Goal: Check status

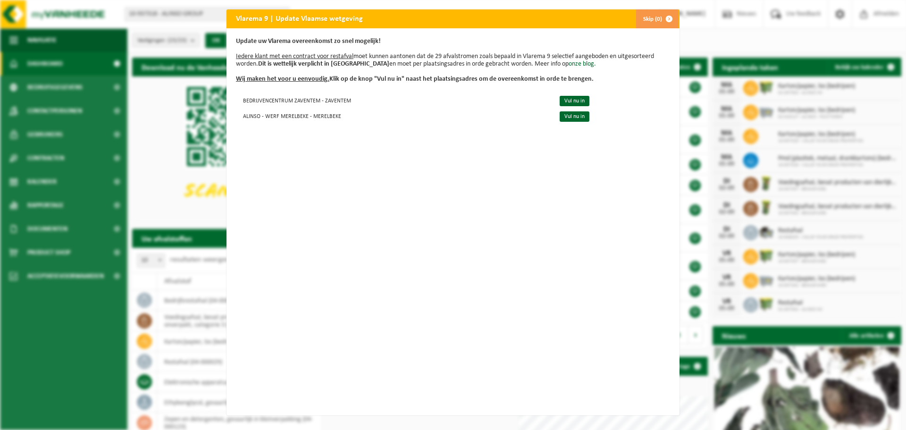
click at [660, 19] on span "button" at bounding box center [669, 18] width 19 height 19
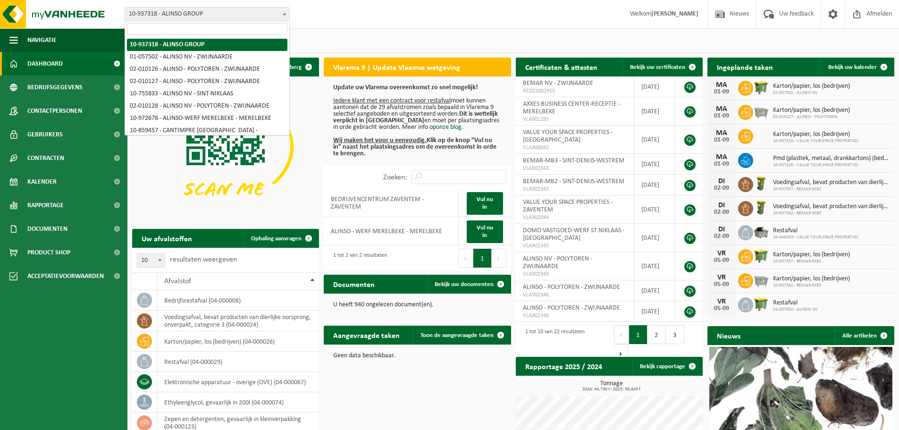
click at [194, 13] on span "10-937318 - ALINSO GROUP" at bounding box center [207, 14] width 164 height 13
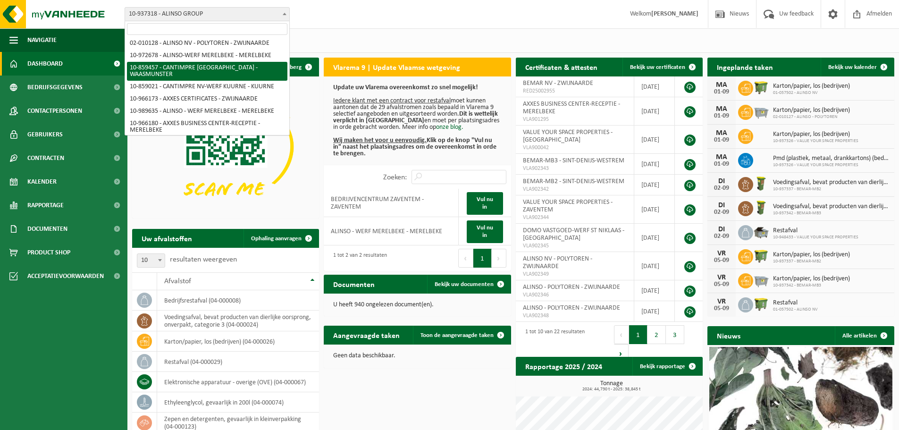
scroll to position [47, 0]
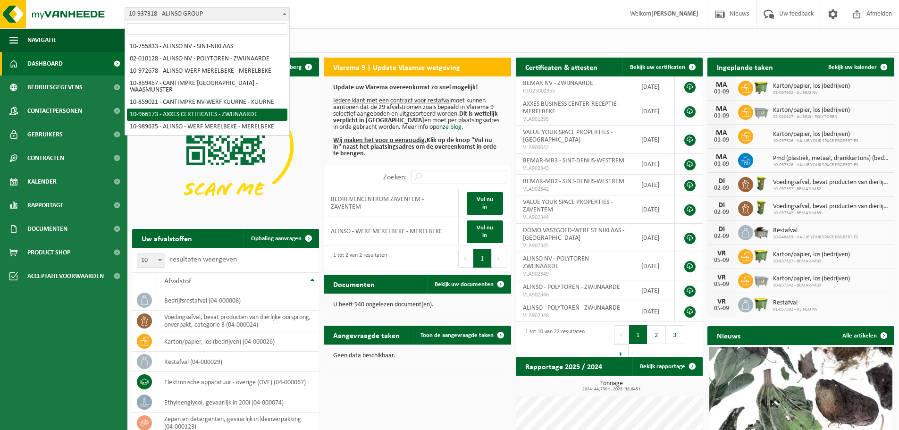
select select "152819"
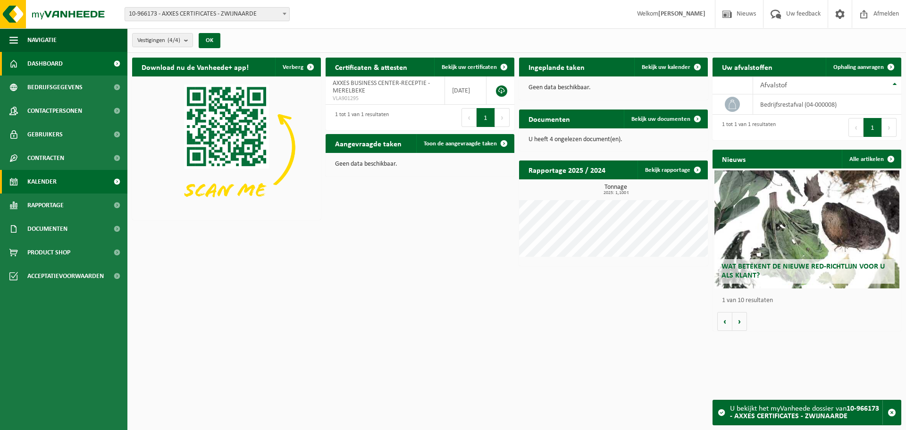
click at [46, 183] on span "Kalender" at bounding box center [41, 182] width 29 height 24
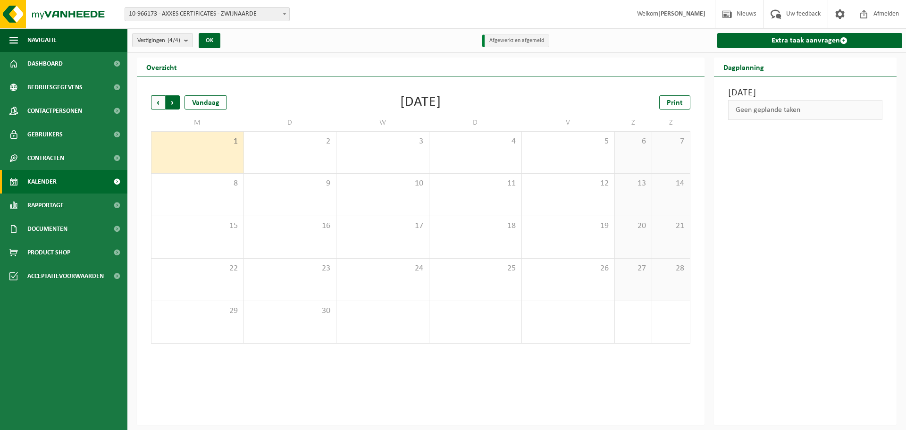
click at [159, 102] on span "Vorige" at bounding box center [158, 102] width 14 height 14
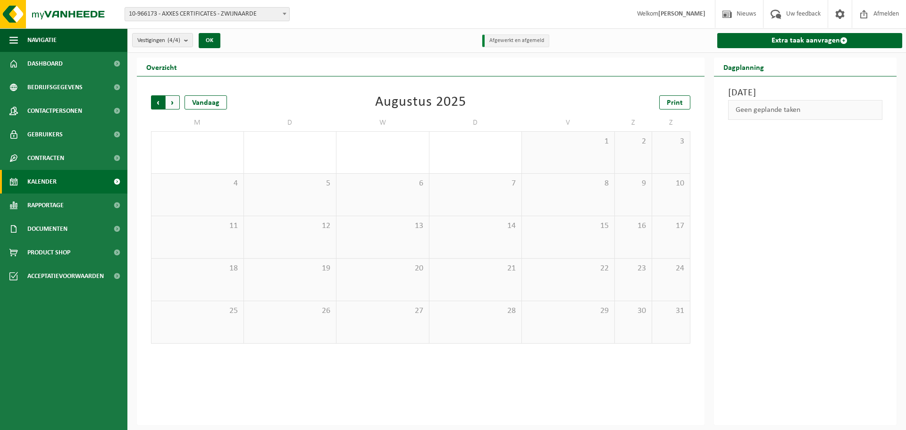
click at [175, 101] on span "Volgende" at bounding box center [173, 102] width 14 height 14
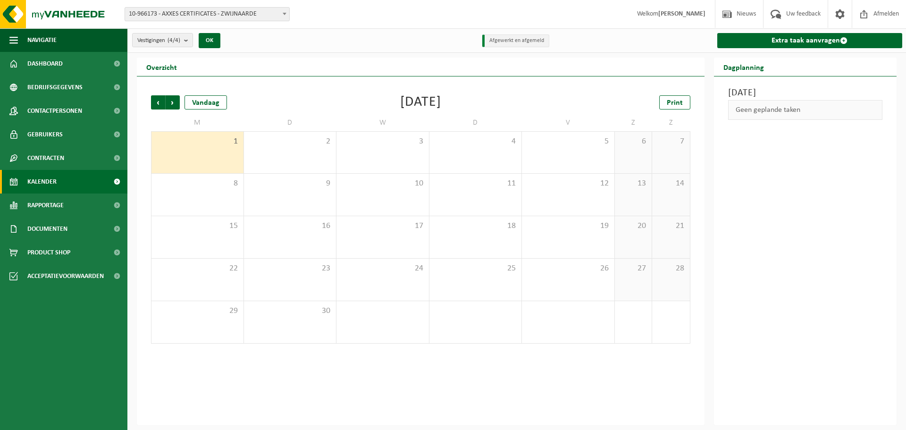
click at [197, 13] on span "10-966173 - AXXES CERTIFICATES - ZWIJNAARDE" at bounding box center [207, 14] width 164 height 13
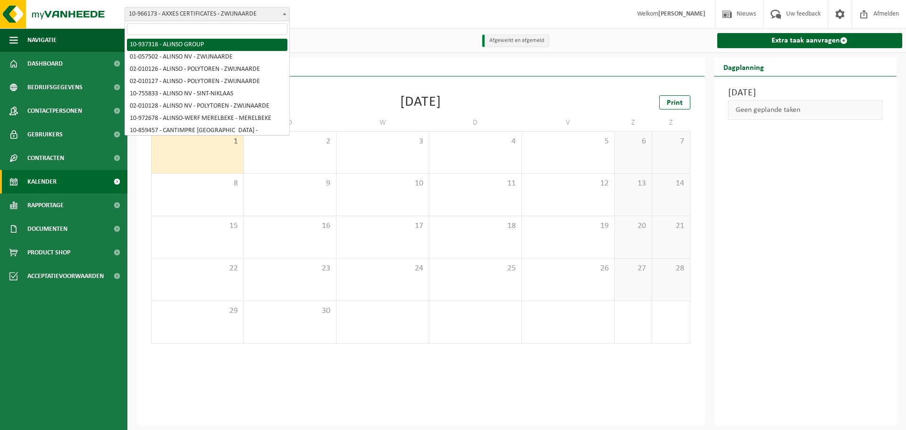
select select "143186"
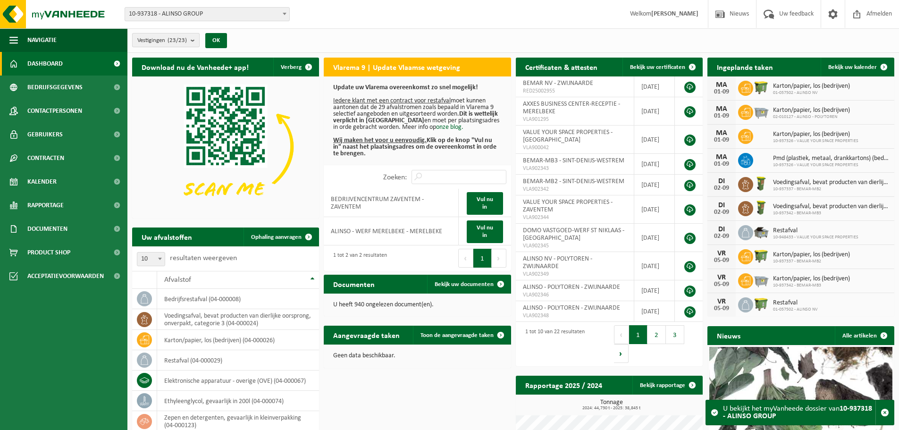
click at [179, 41] on count "(23/23)" at bounding box center [177, 40] width 19 height 6
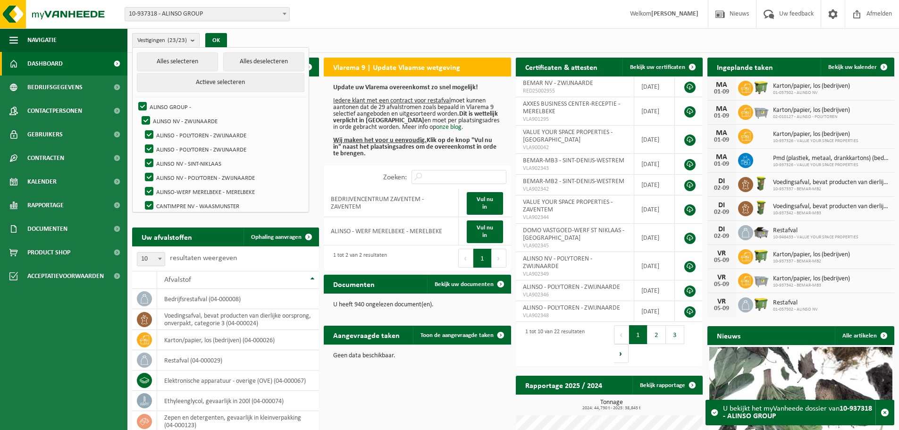
click at [307, 32] on div "Vestigingen (23/23) Alles selecteren Alles deselecteren Actieve selecteren ALIN…" at bounding box center [513, 40] width 772 height 25
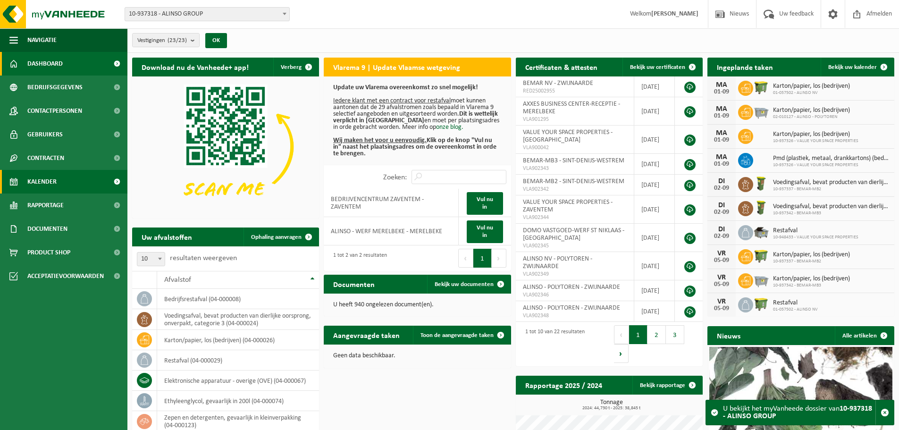
click at [46, 181] on span "Kalender" at bounding box center [41, 182] width 29 height 24
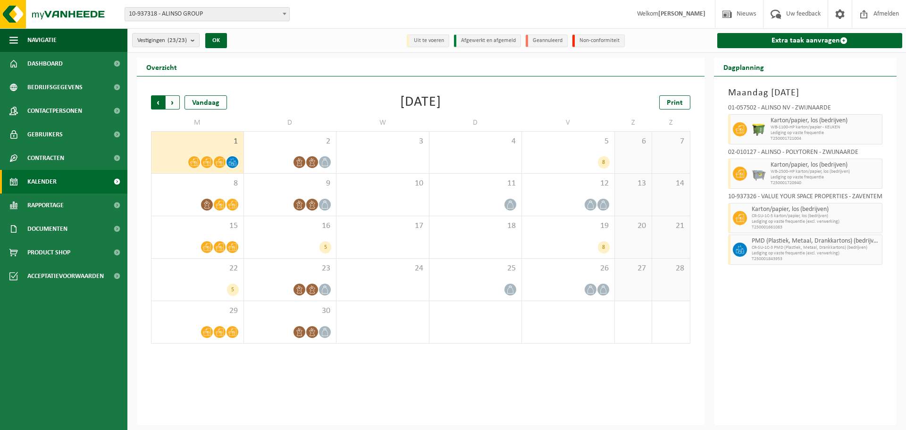
click at [171, 106] on span "Volgende" at bounding box center [173, 102] width 14 height 14
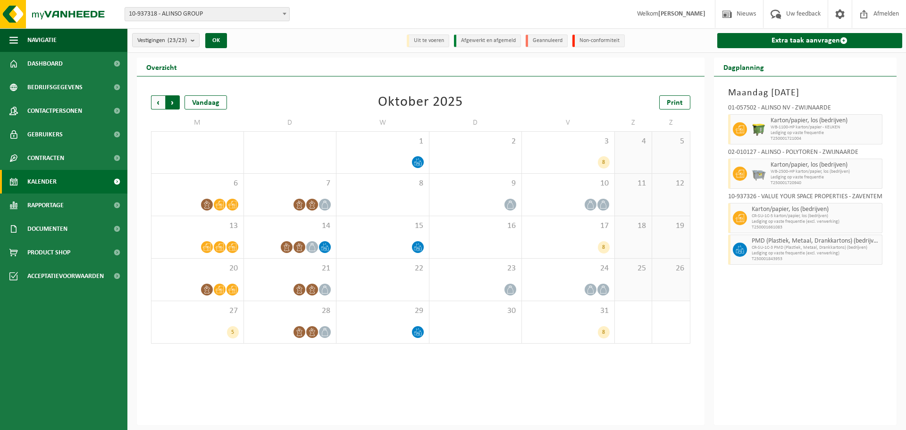
click at [155, 105] on span "Vorige" at bounding box center [158, 102] width 14 height 14
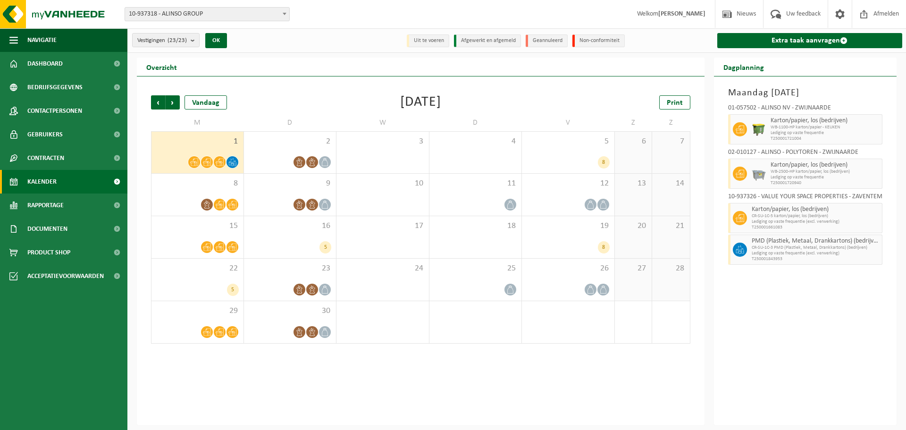
click at [155, 105] on span "Vorige" at bounding box center [158, 102] width 14 height 14
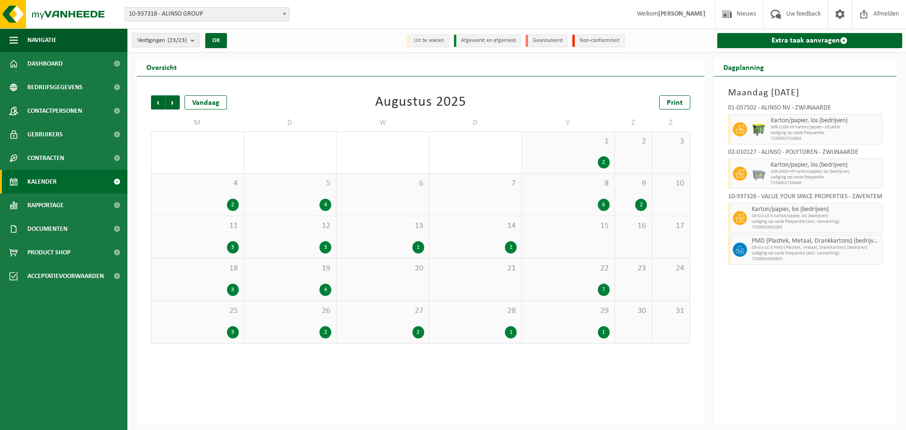
click at [215, 236] on div "11 3" at bounding box center [197, 237] width 92 height 42
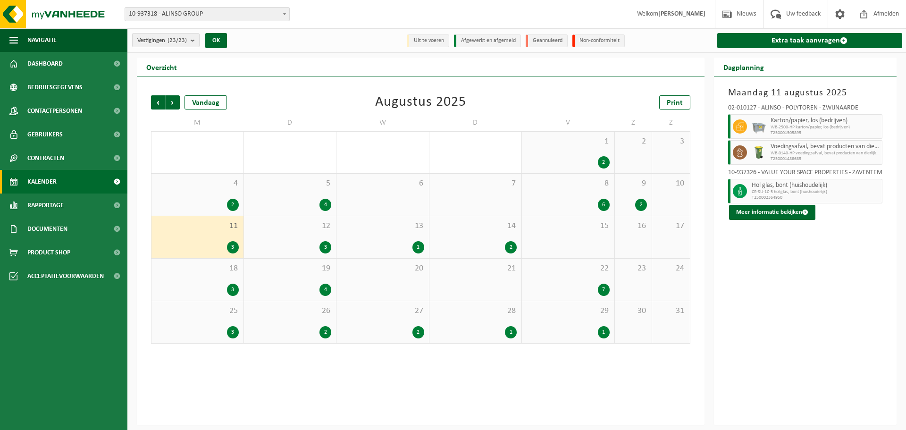
click at [311, 235] on div "12 3" at bounding box center [290, 237] width 92 height 42
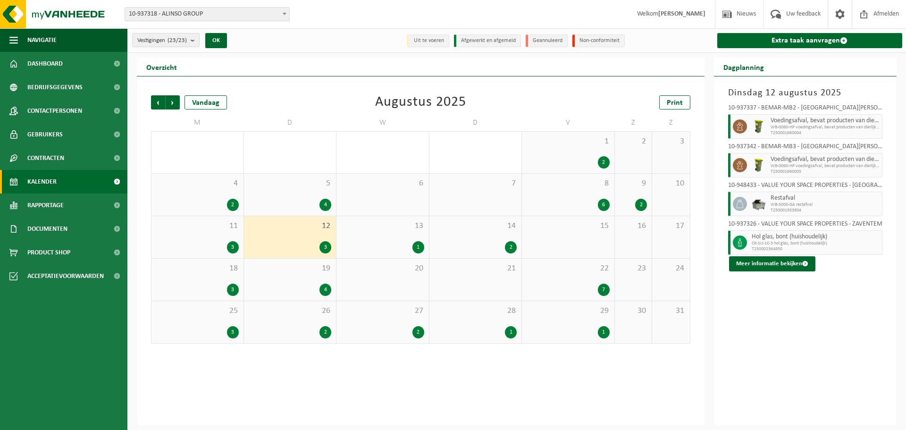
click at [311, 205] on div "4" at bounding box center [290, 205] width 83 height 12
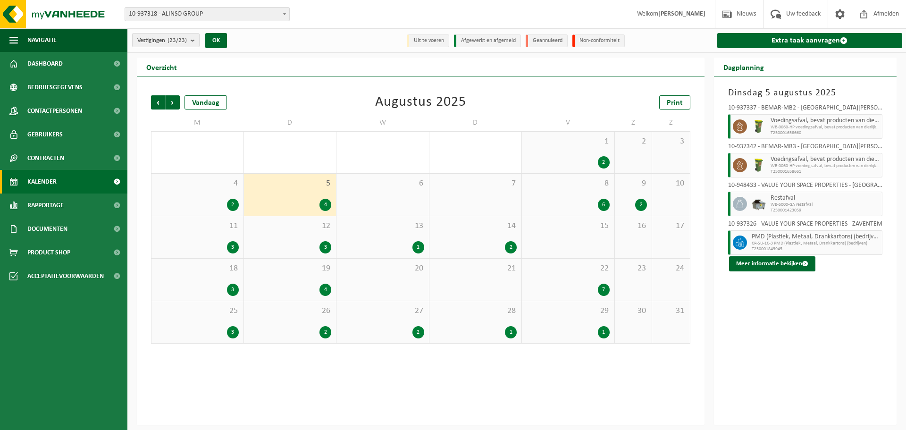
click at [395, 235] on div "13 1" at bounding box center [382, 237] width 92 height 42
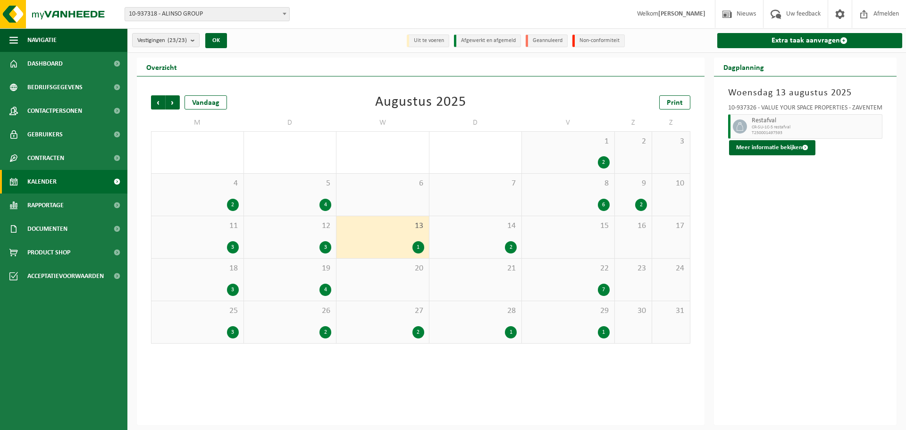
click at [479, 238] on div "14 2" at bounding box center [475, 237] width 92 height 42
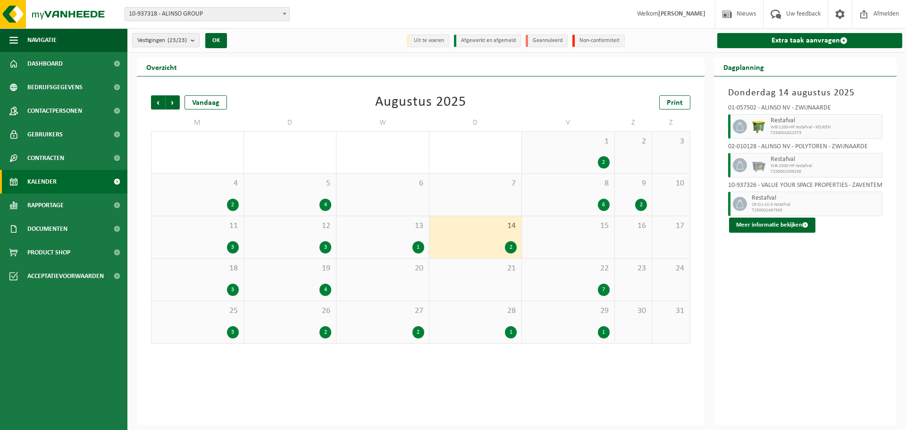
click at [569, 208] on div "6" at bounding box center [568, 205] width 83 height 12
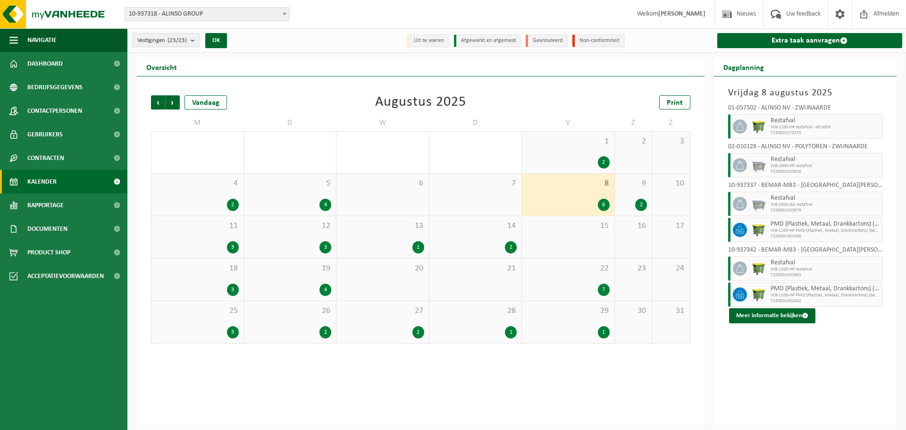
click at [304, 281] on div "19 4" at bounding box center [290, 280] width 92 height 42
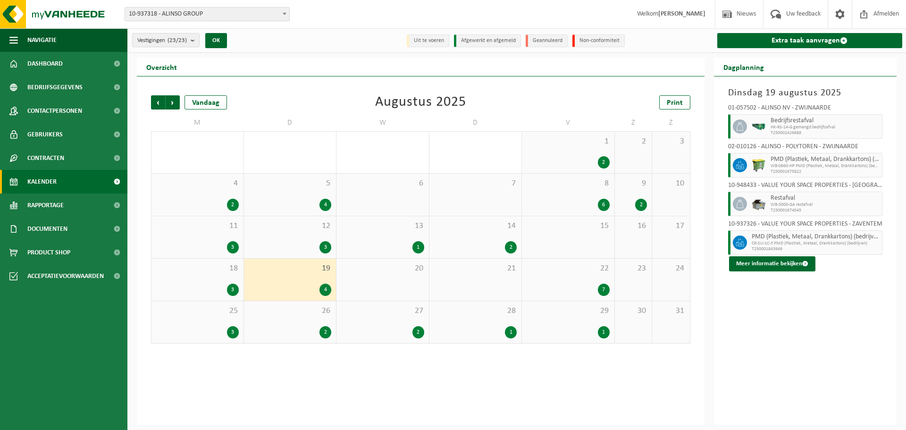
click at [406, 278] on div "20" at bounding box center [382, 280] width 92 height 42
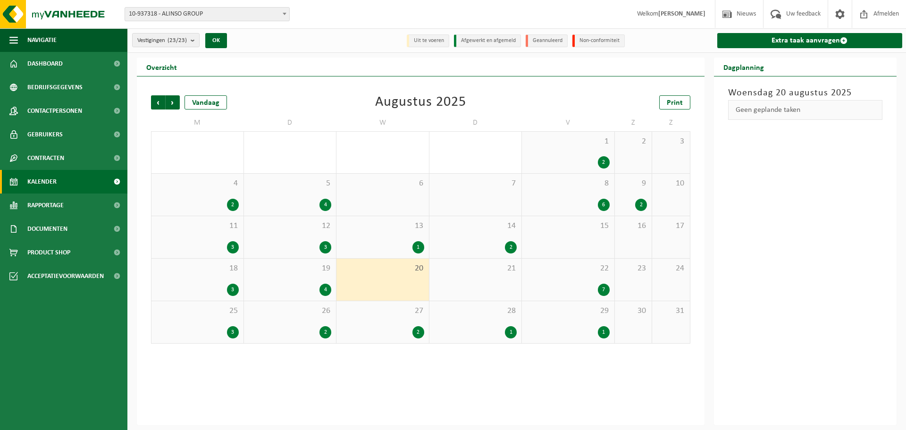
click at [568, 269] on span "22" at bounding box center [568, 268] width 83 height 10
